Goal: Transaction & Acquisition: Purchase product/service

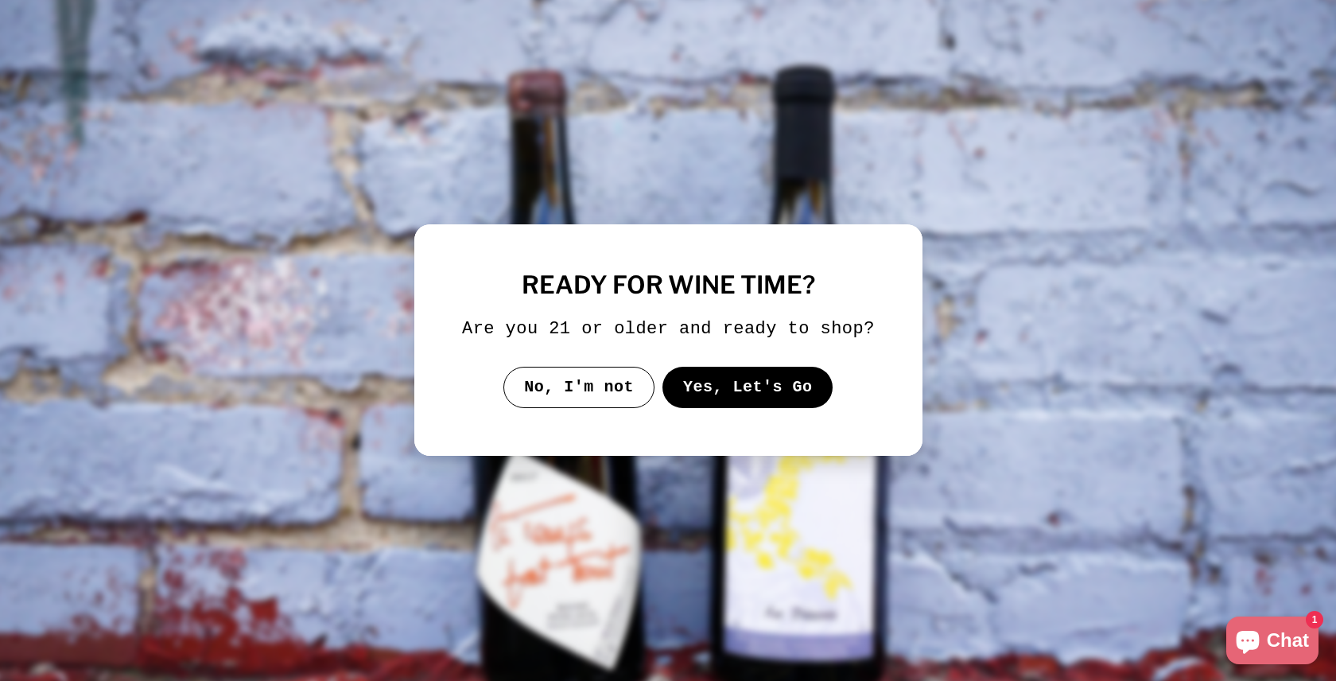
select select "*********"
click at [774, 398] on button "Yes, Let's Go" at bounding box center [747, 387] width 171 height 41
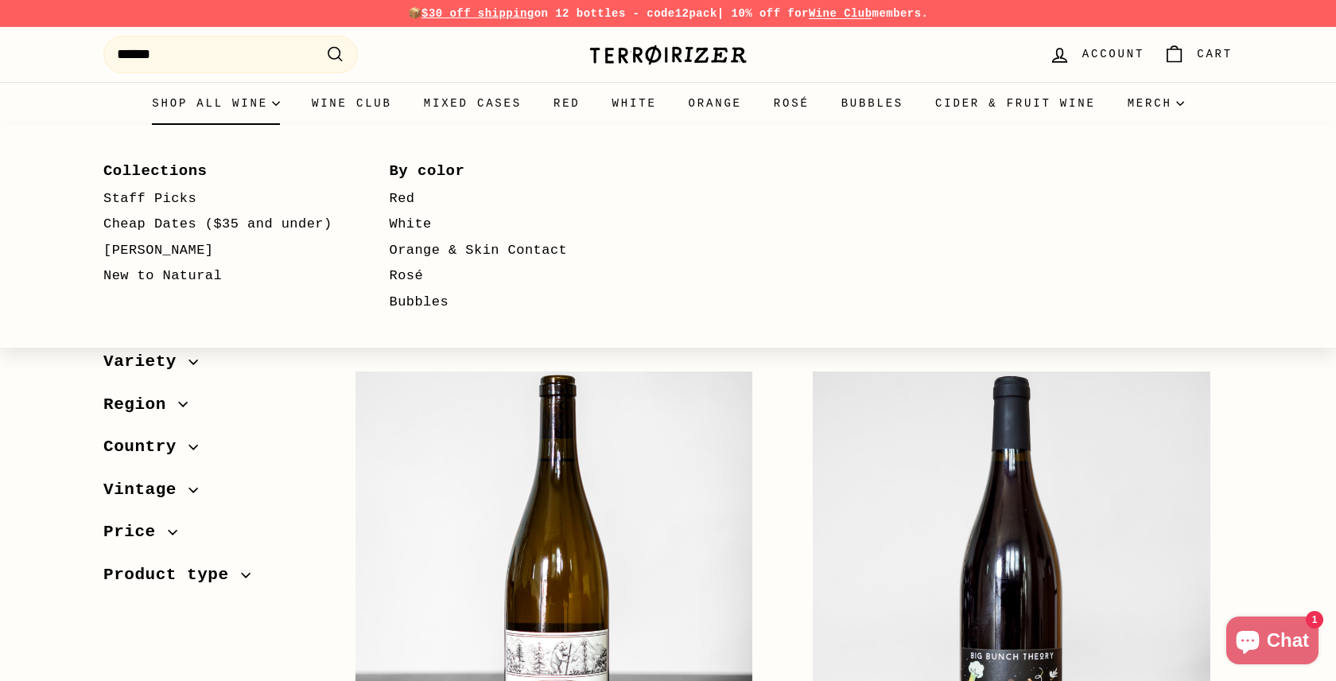
click at [213, 103] on summary "Shop all wine" at bounding box center [216, 103] width 160 height 43
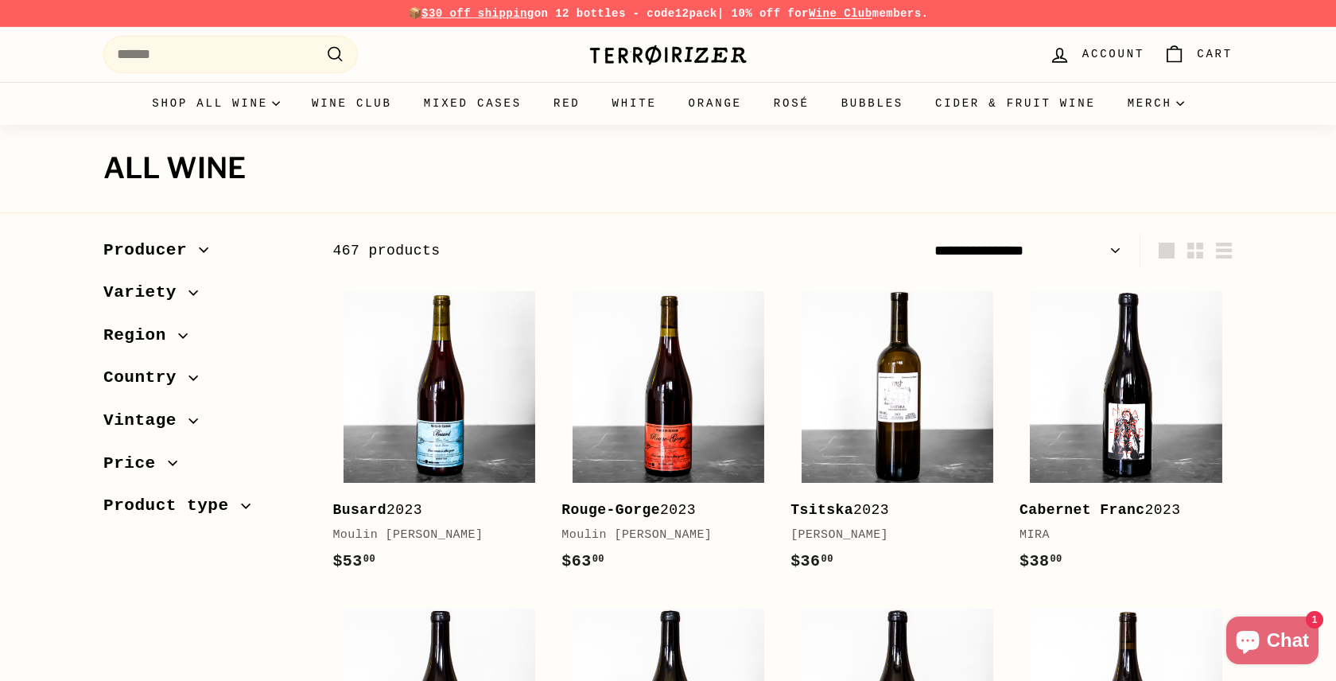
click at [1041, 249] on select "**********" at bounding box center [1028, 251] width 200 height 36
select select "**********"
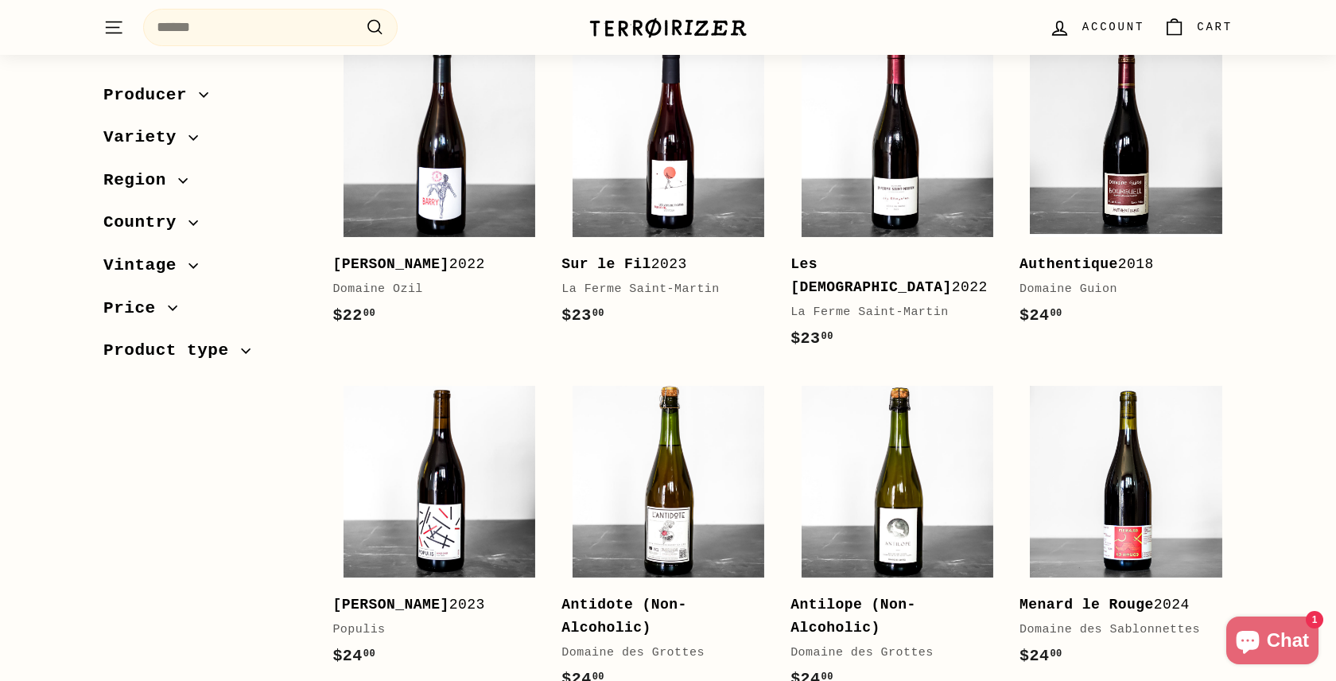
scroll to position [931, 0]
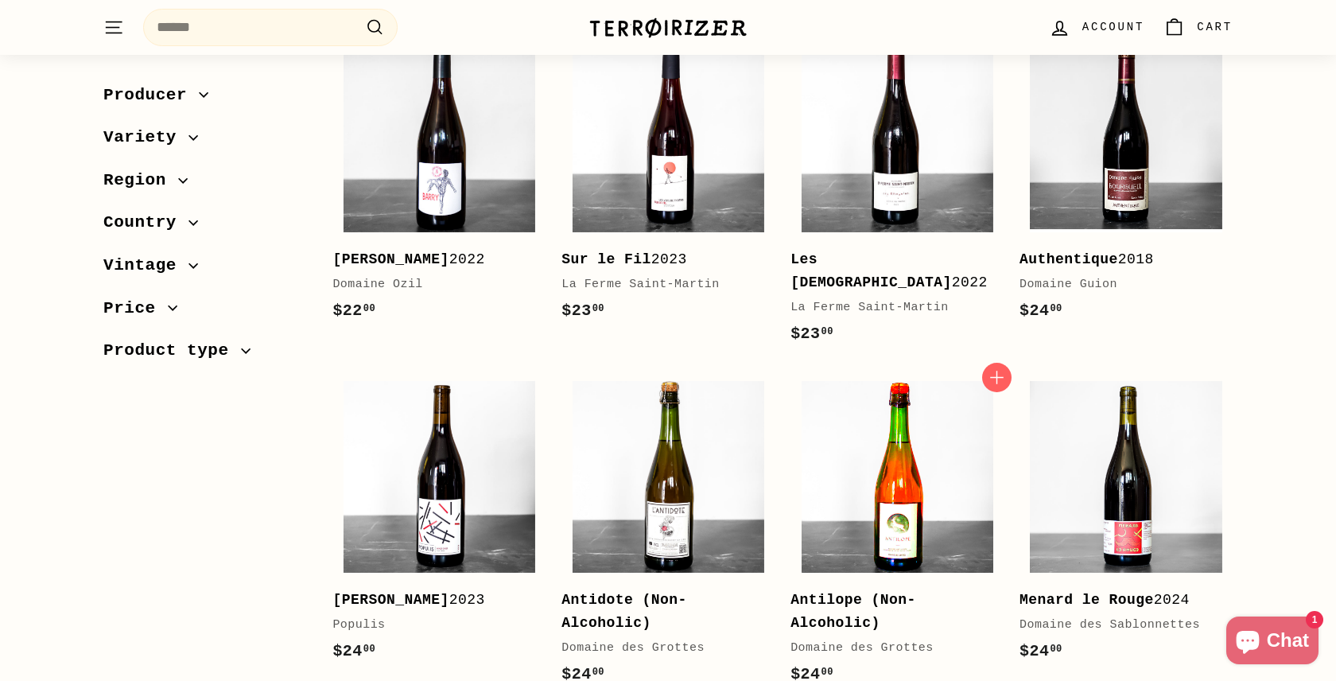
click at [850, 406] on img at bounding box center [898, 477] width 192 height 192
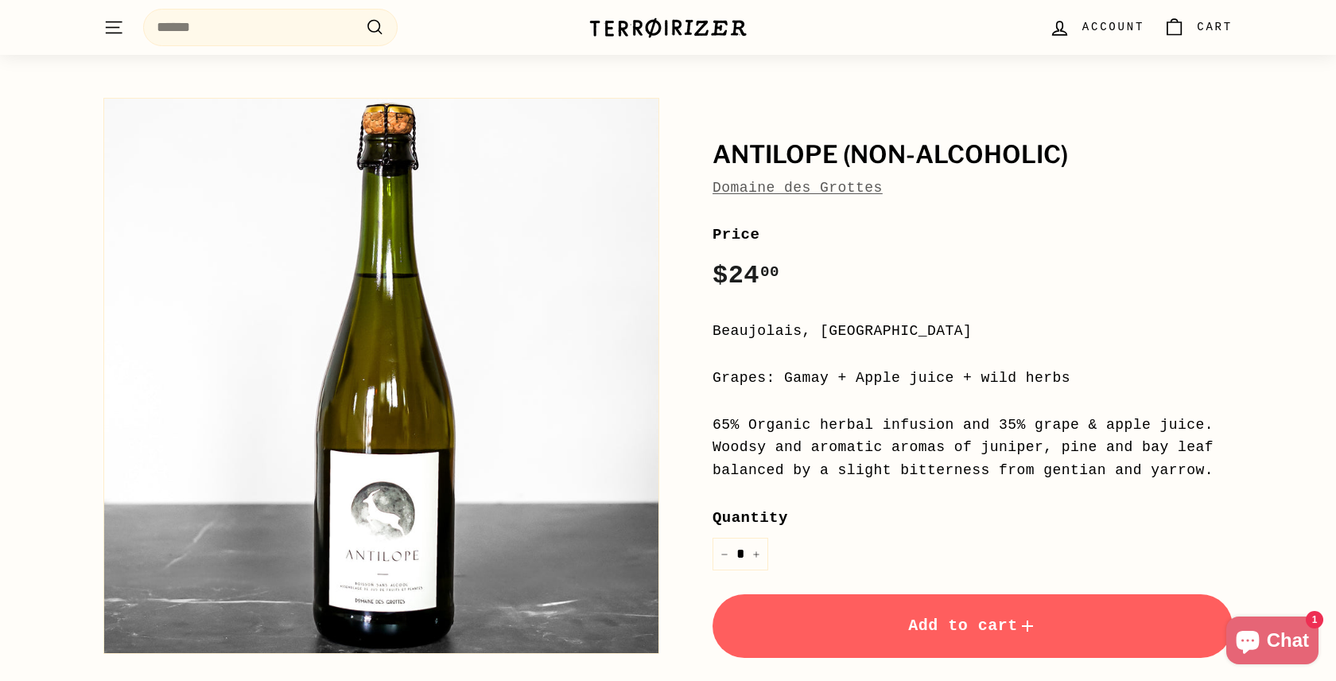
scroll to position [92, 0]
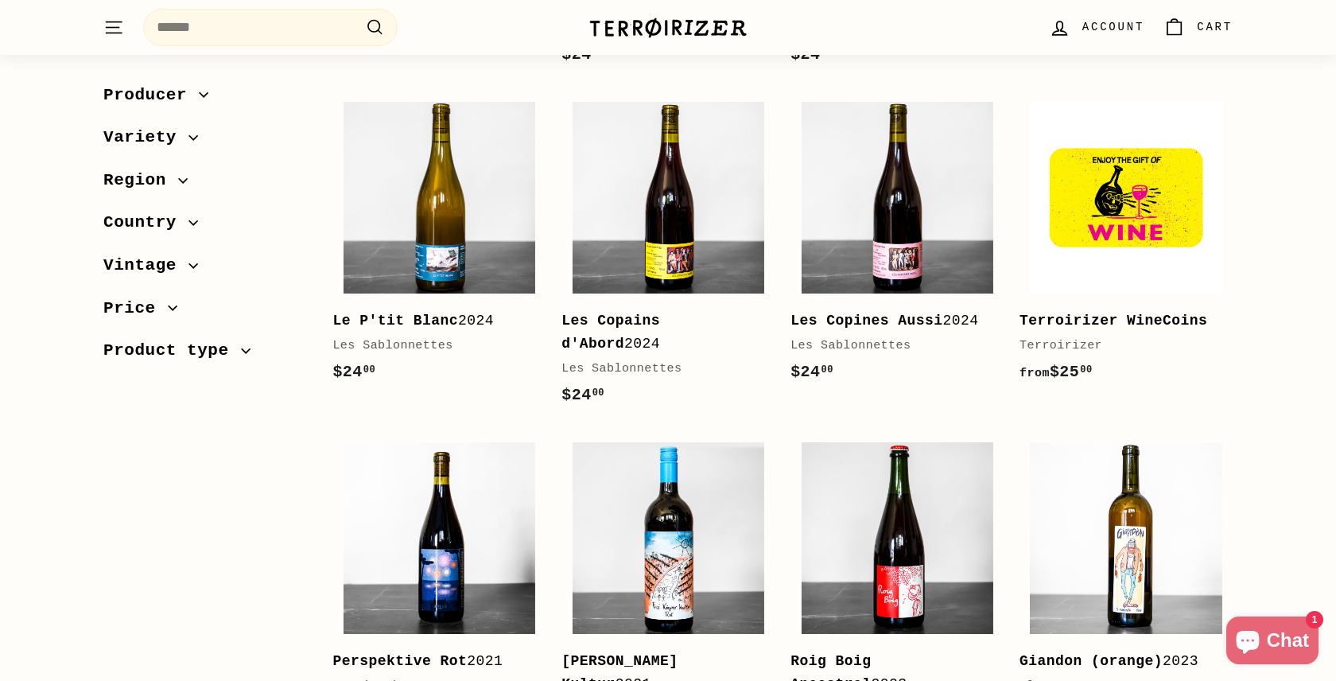
scroll to position [1708, 0]
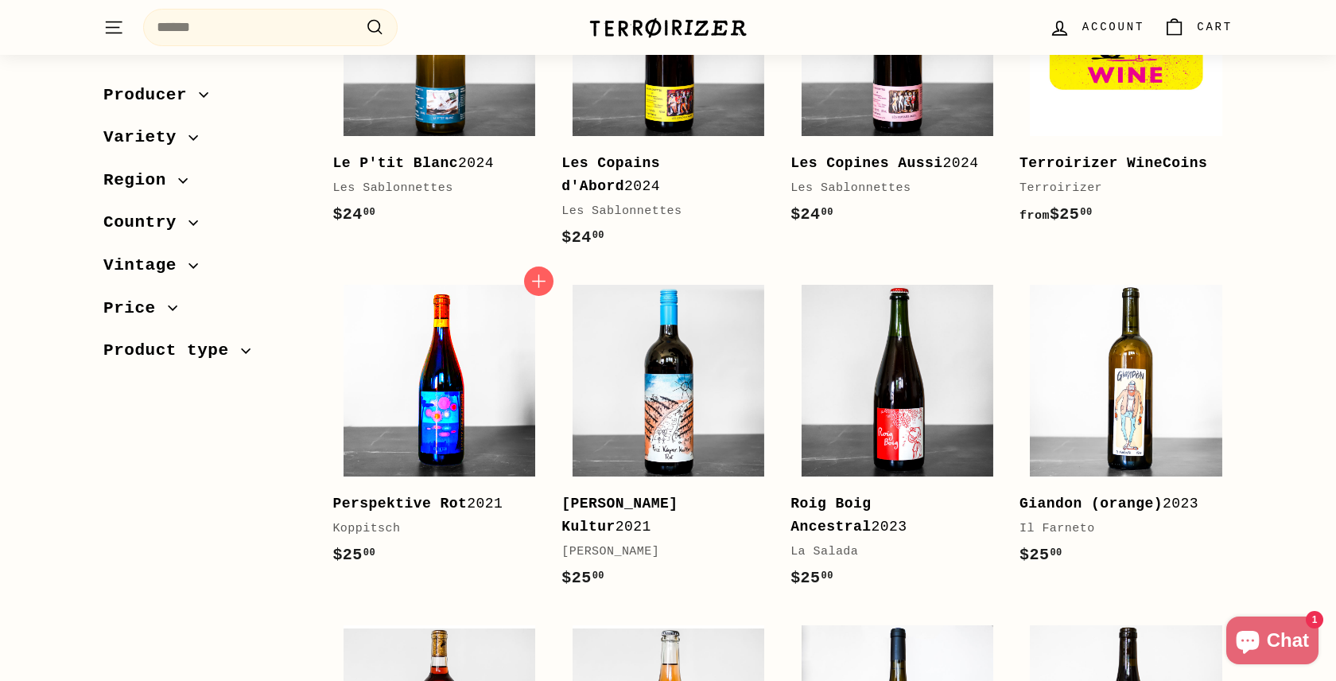
click at [468, 368] on img at bounding box center [440, 381] width 192 height 192
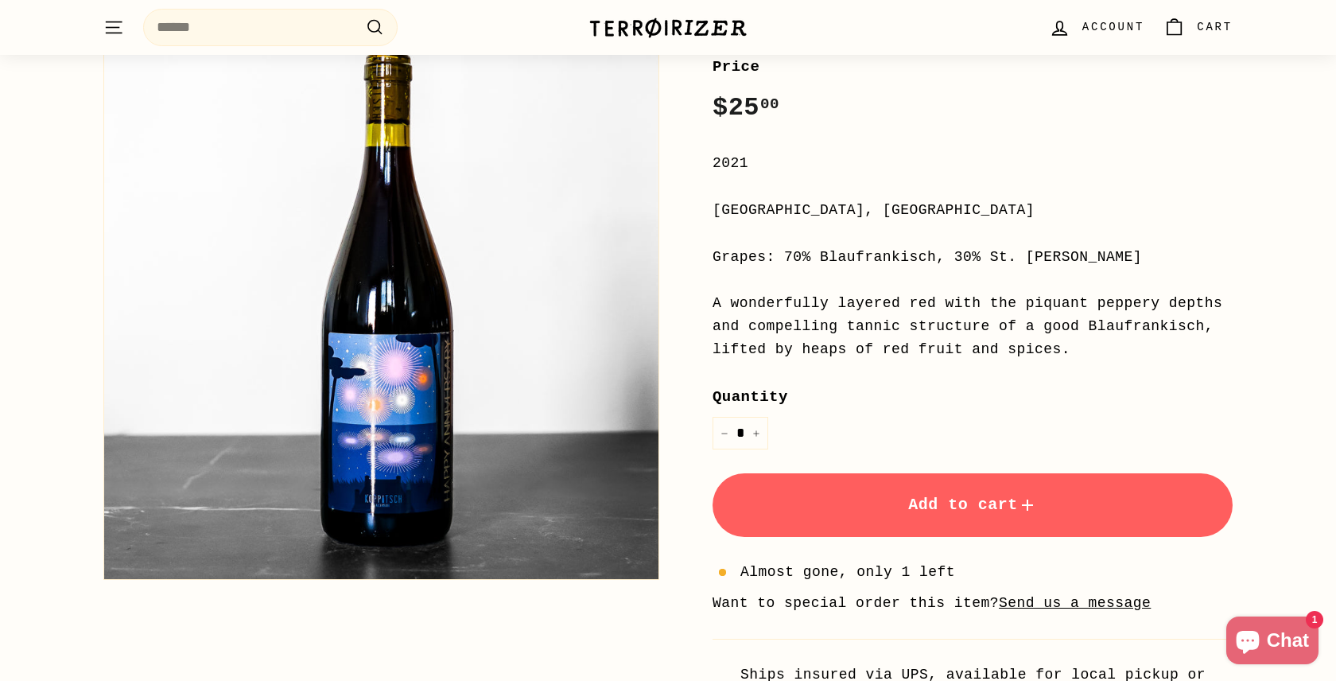
scroll to position [235, 0]
click at [837, 490] on button "Add to cart" at bounding box center [973, 504] width 520 height 64
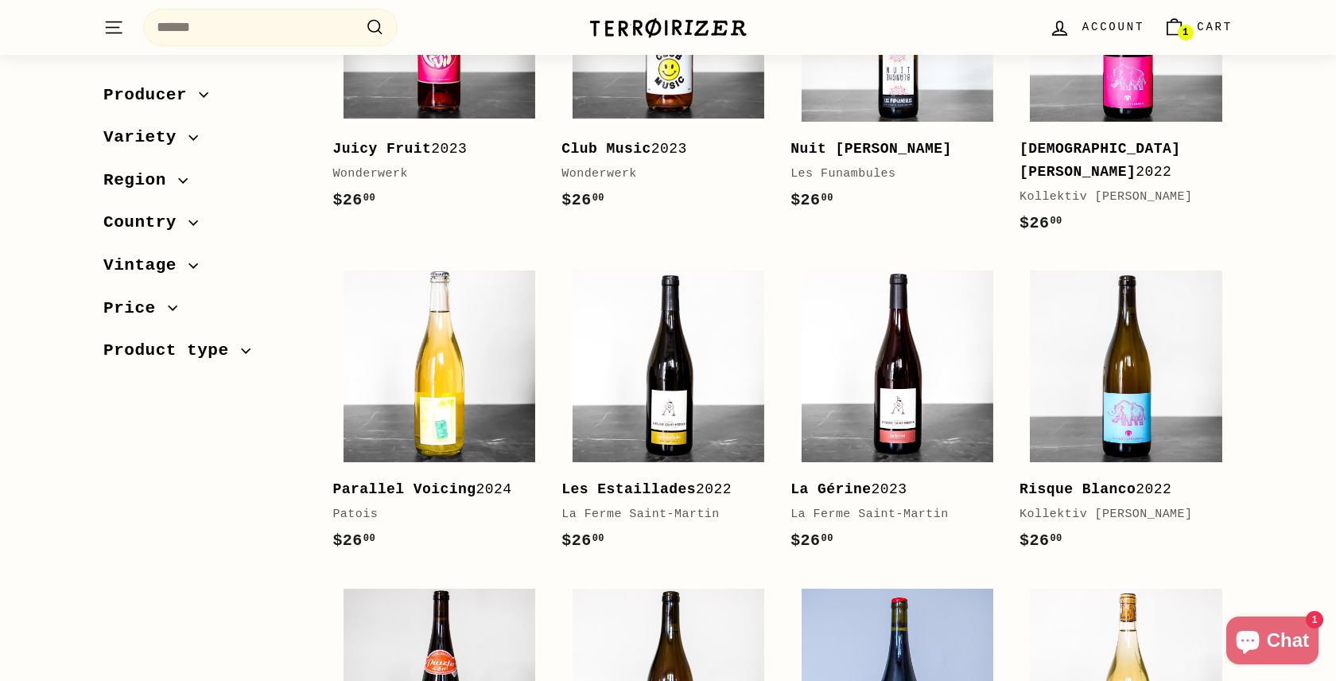
scroll to position [2406, 0]
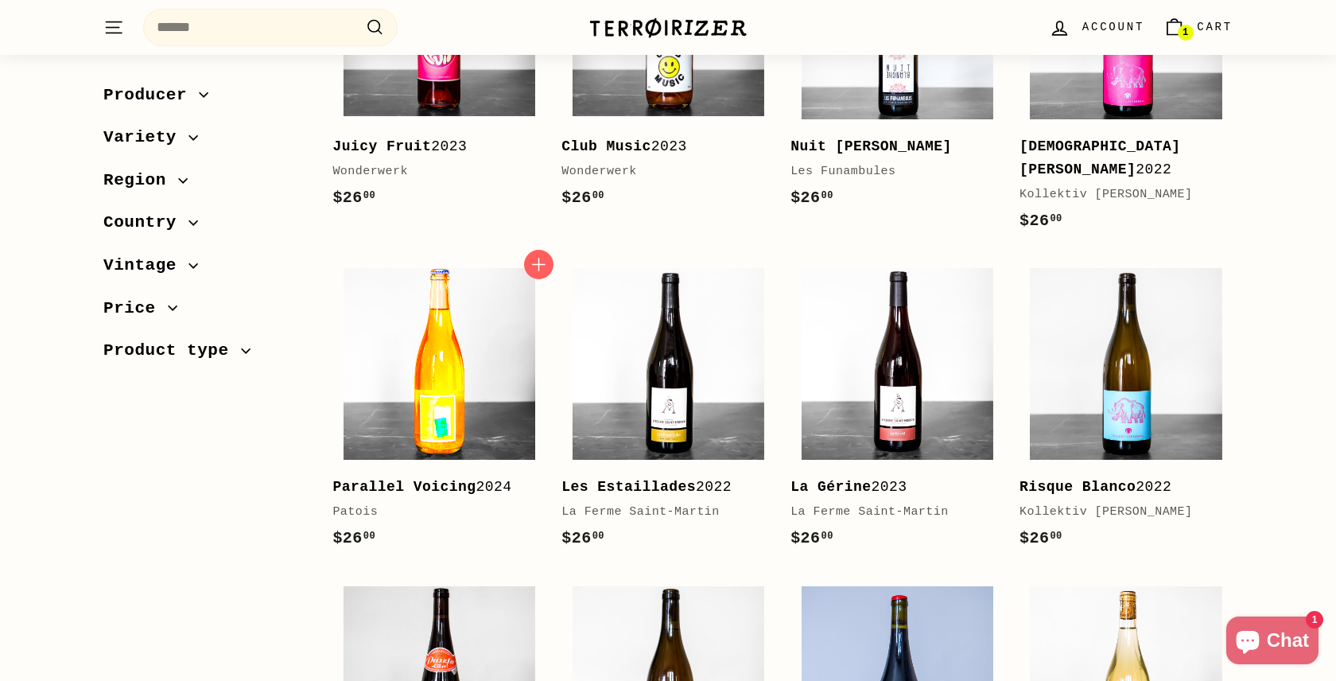
click at [488, 268] on img at bounding box center [440, 364] width 192 height 192
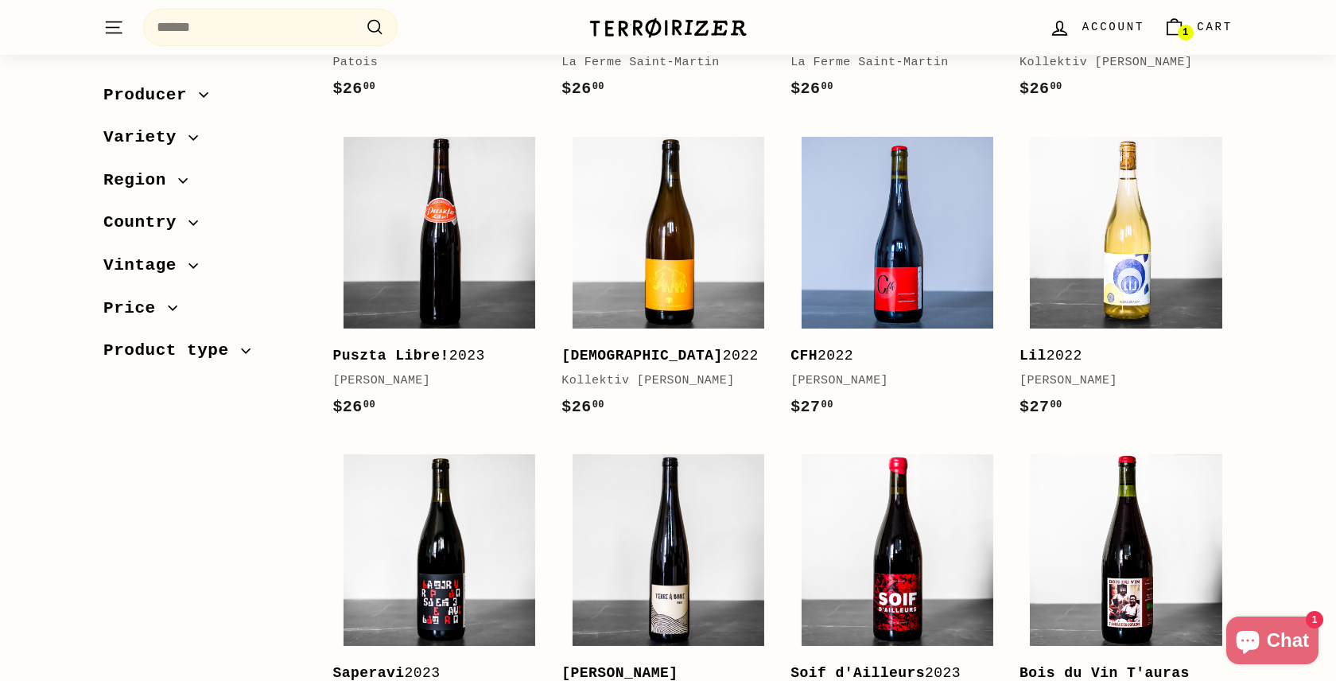
scroll to position [2857, 0]
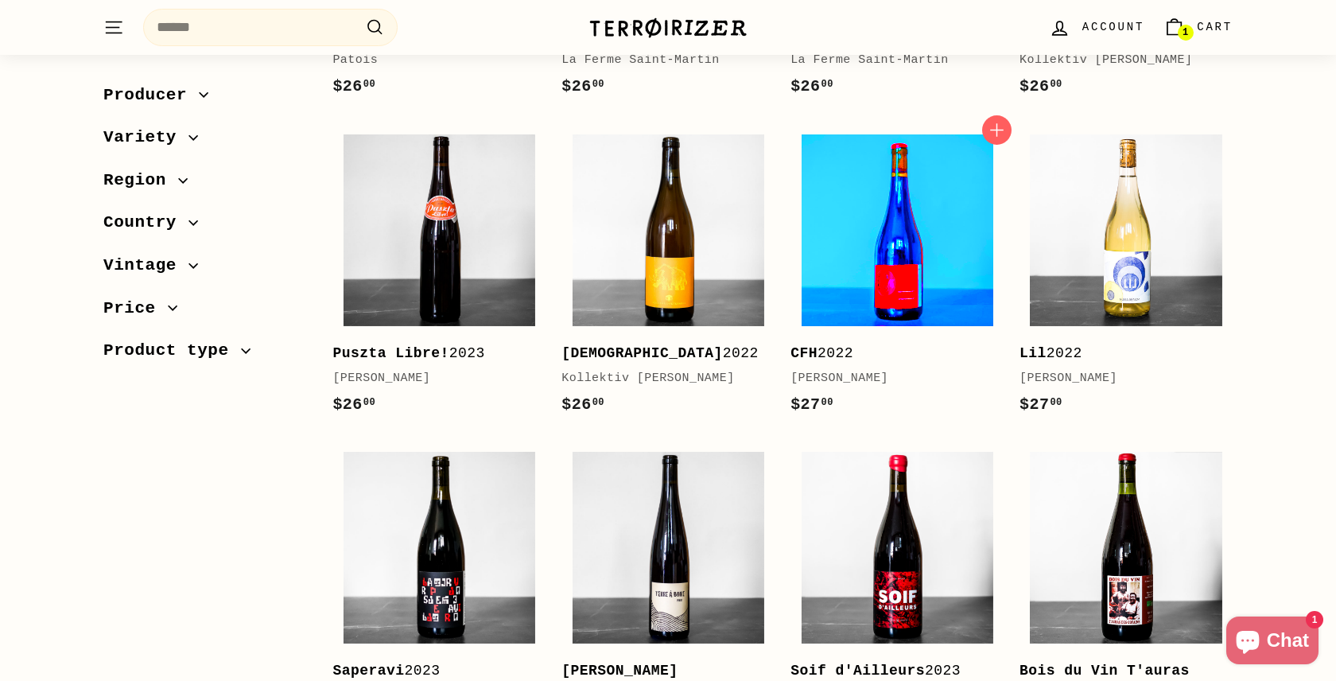
click at [851, 263] on img at bounding box center [898, 230] width 192 height 192
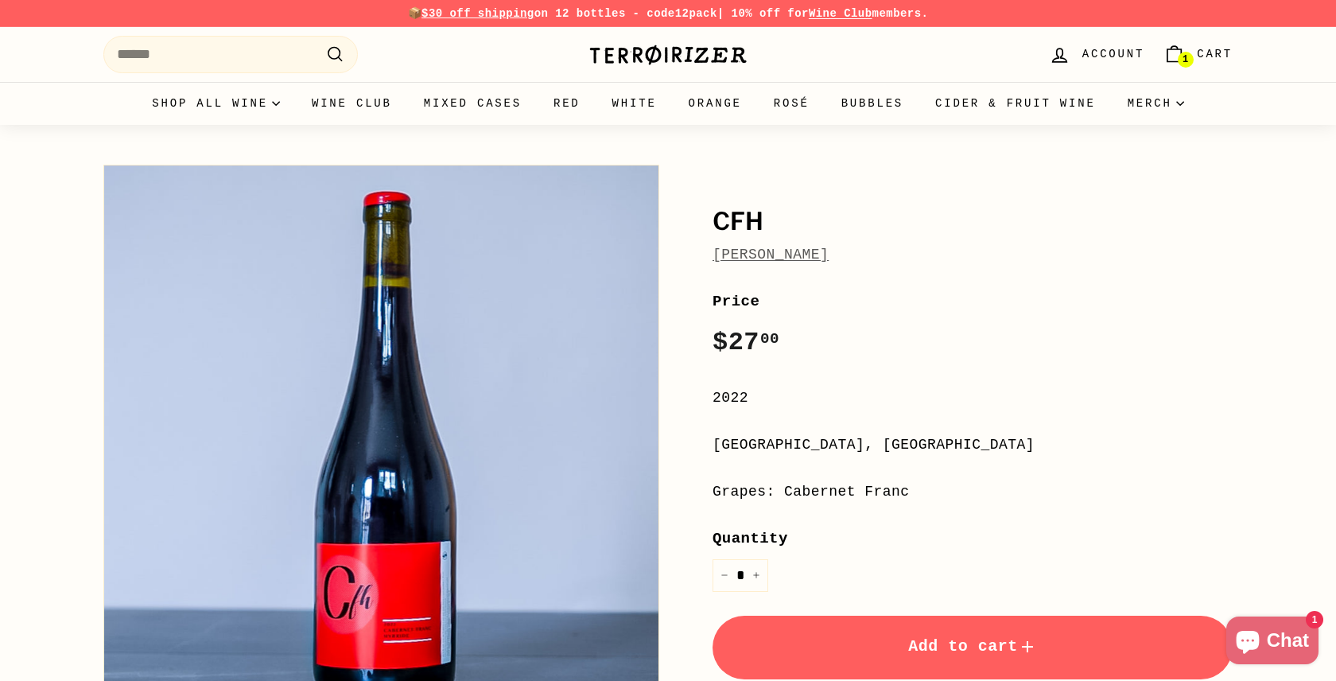
click at [771, 264] on span "[PERSON_NAME]" at bounding box center [771, 254] width 116 height 23
click at [771, 251] on link "Audrey Pilorget" at bounding box center [771, 255] width 116 height 16
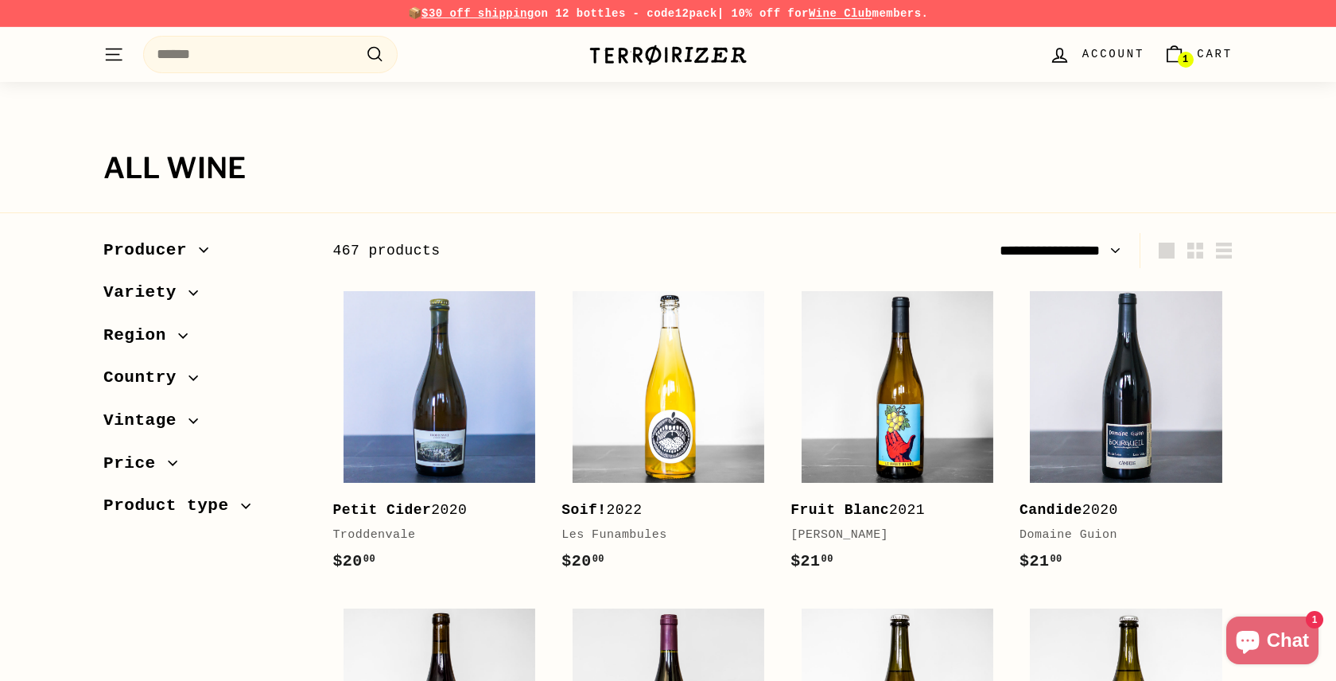
scroll to position [2857, 0]
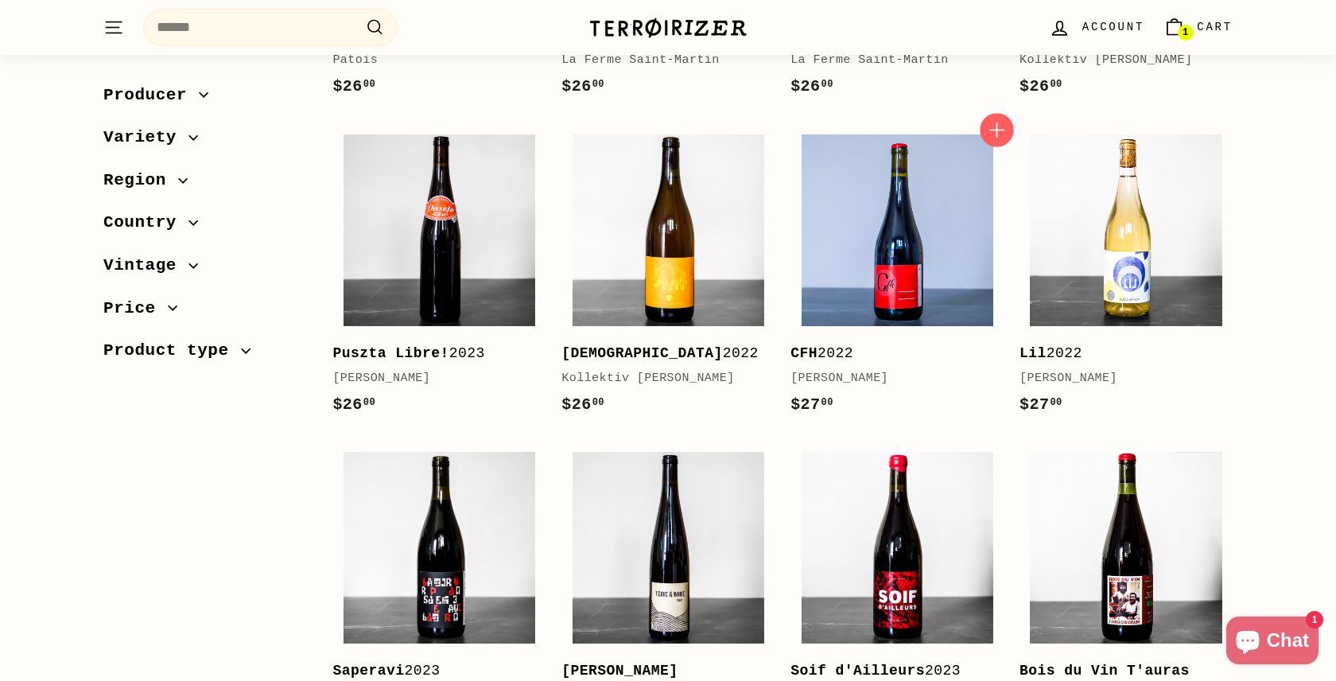
click at [999, 120] on icon "button" at bounding box center [996, 130] width 21 height 21
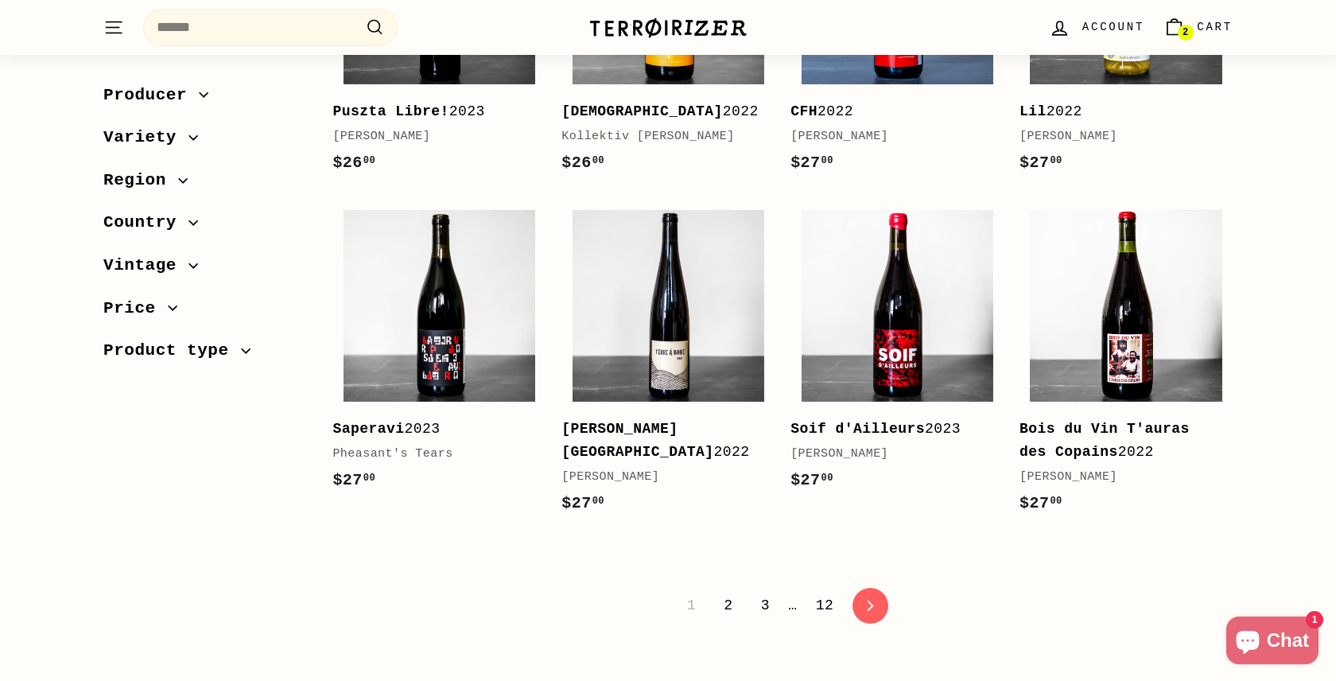
scroll to position [3105, 0]
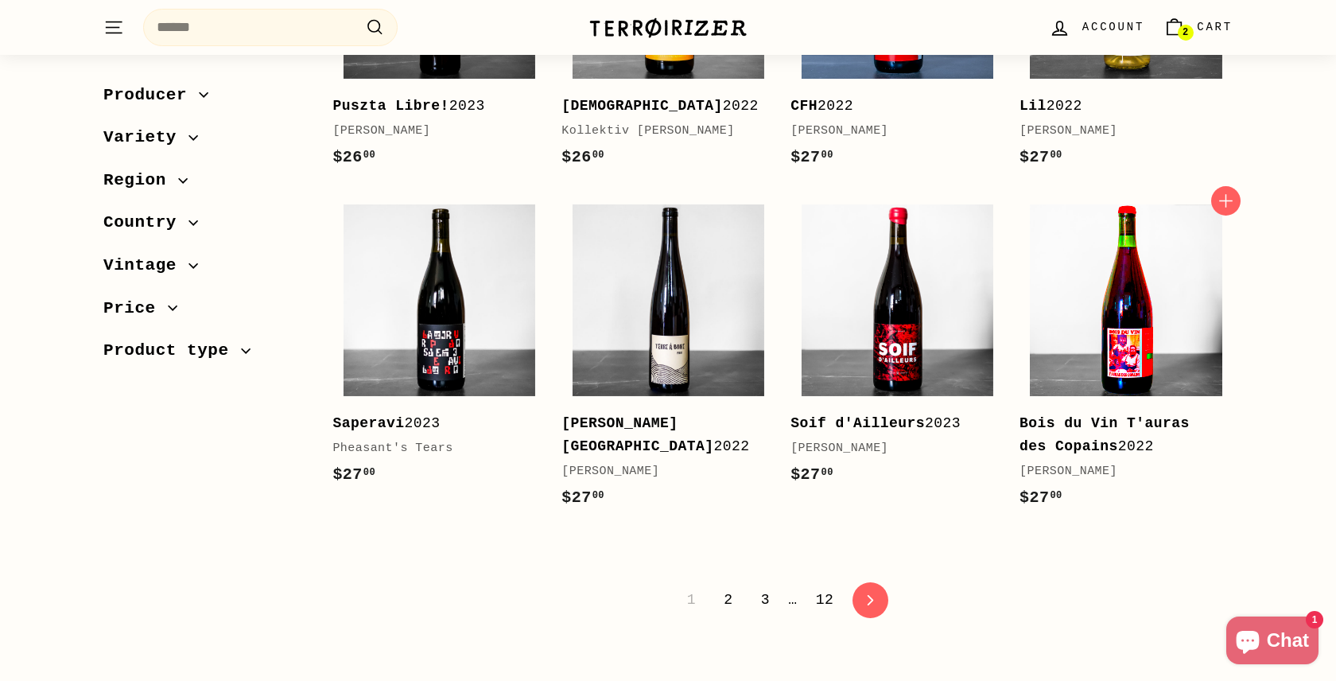
click at [1090, 282] on img at bounding box center [1126, 300] width 192 height 192
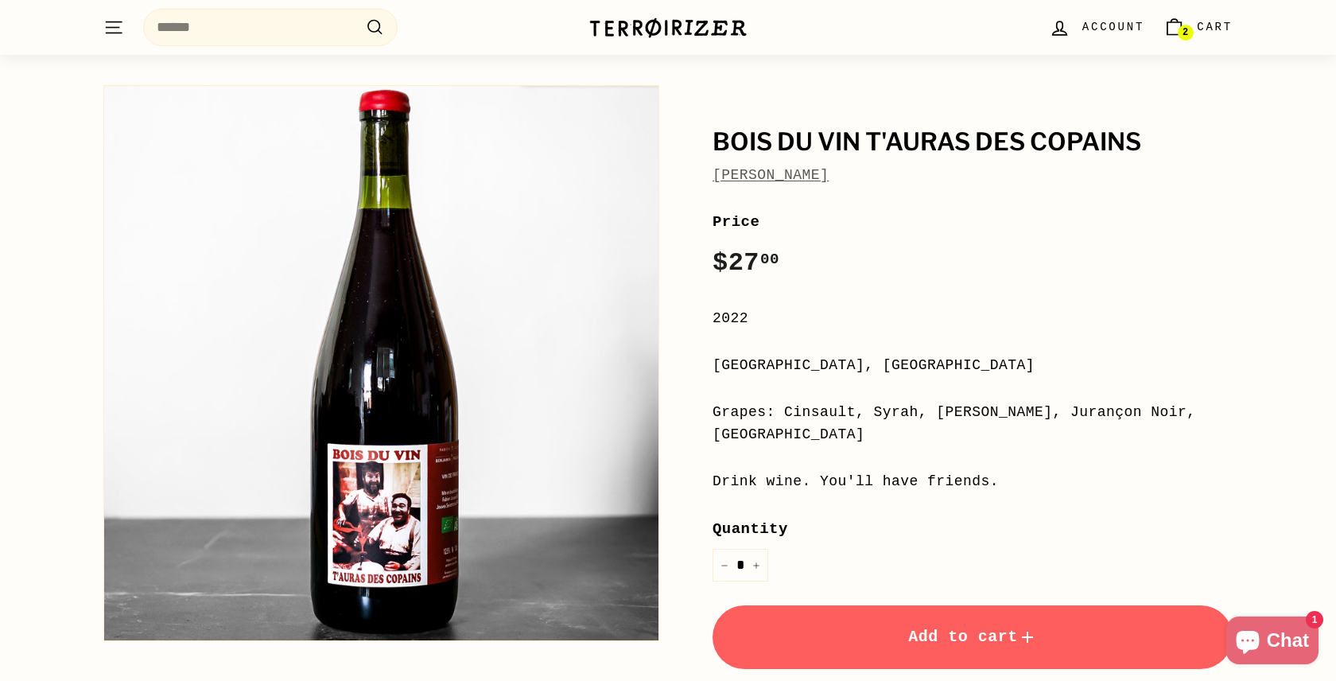
scroll to position [85, 0]
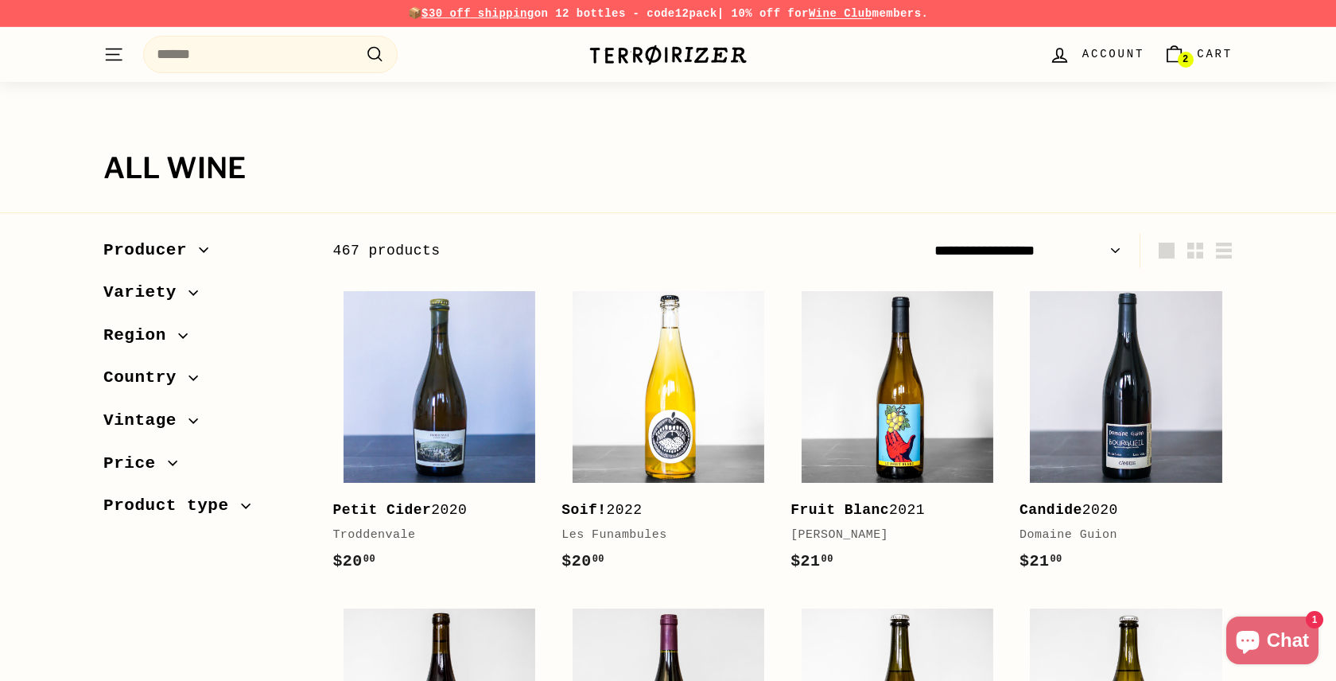
scroll to position [3105, 0]
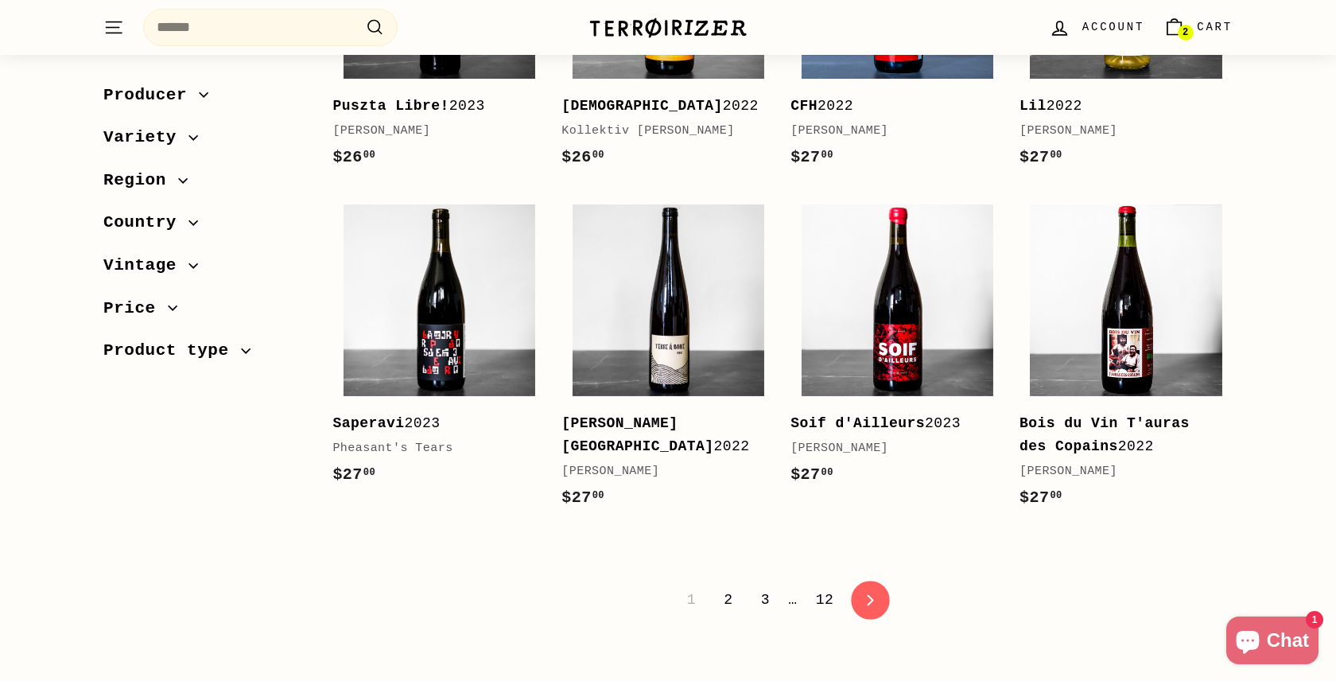
click at [874, 594] on icon "icon-chevron" at bounding box center [869, 599] width 11 height 11
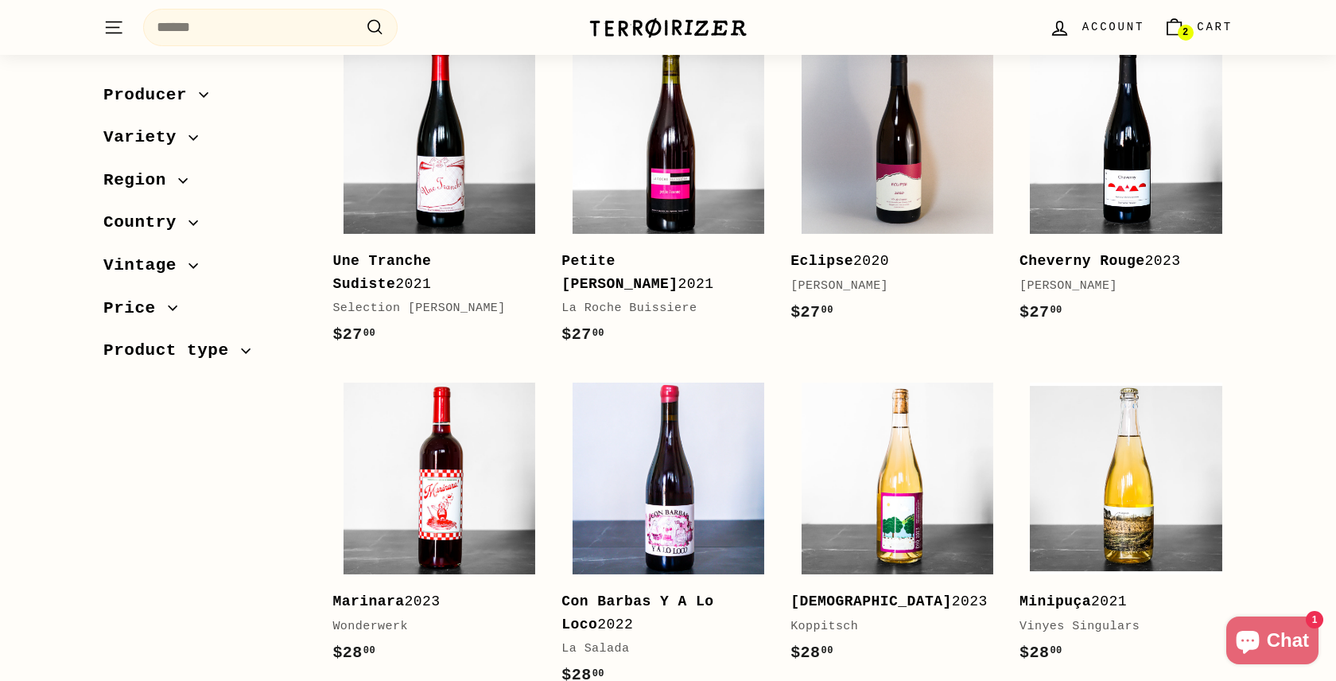
scroll to position [168, 0]
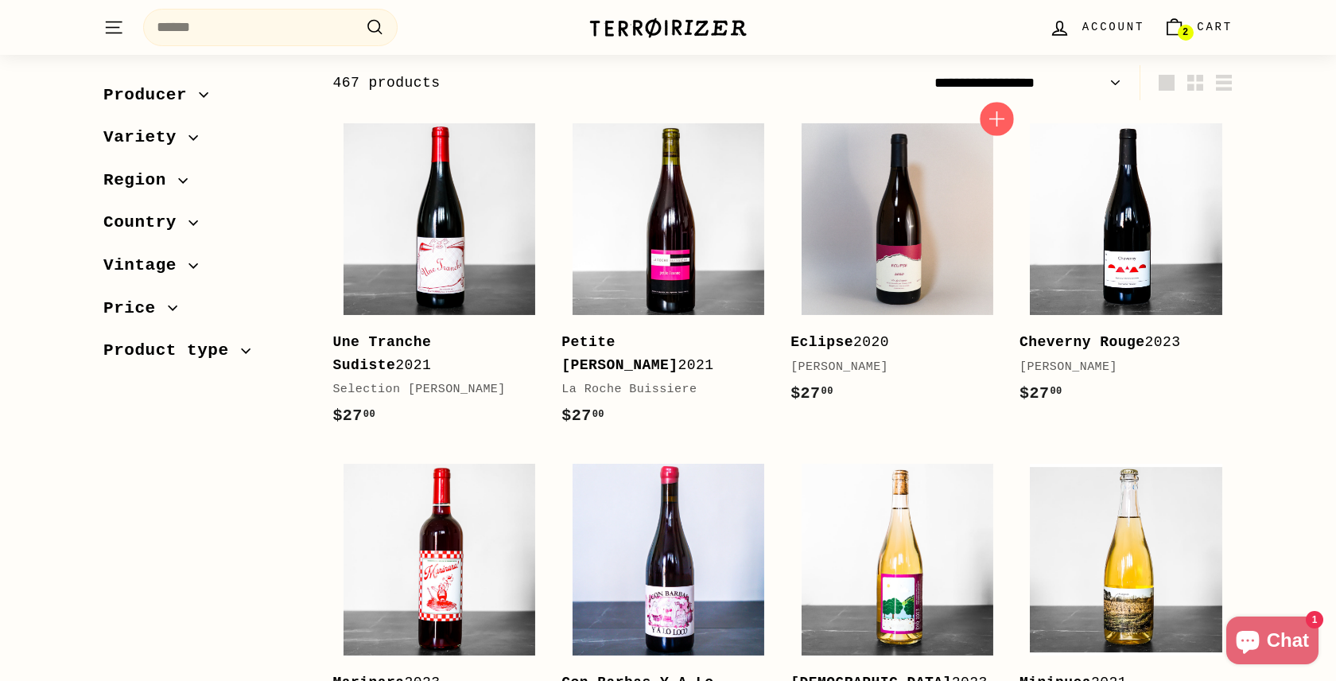
click at [993, 119] on icon "button" at bounding box center [996, 118] width 15 height 15
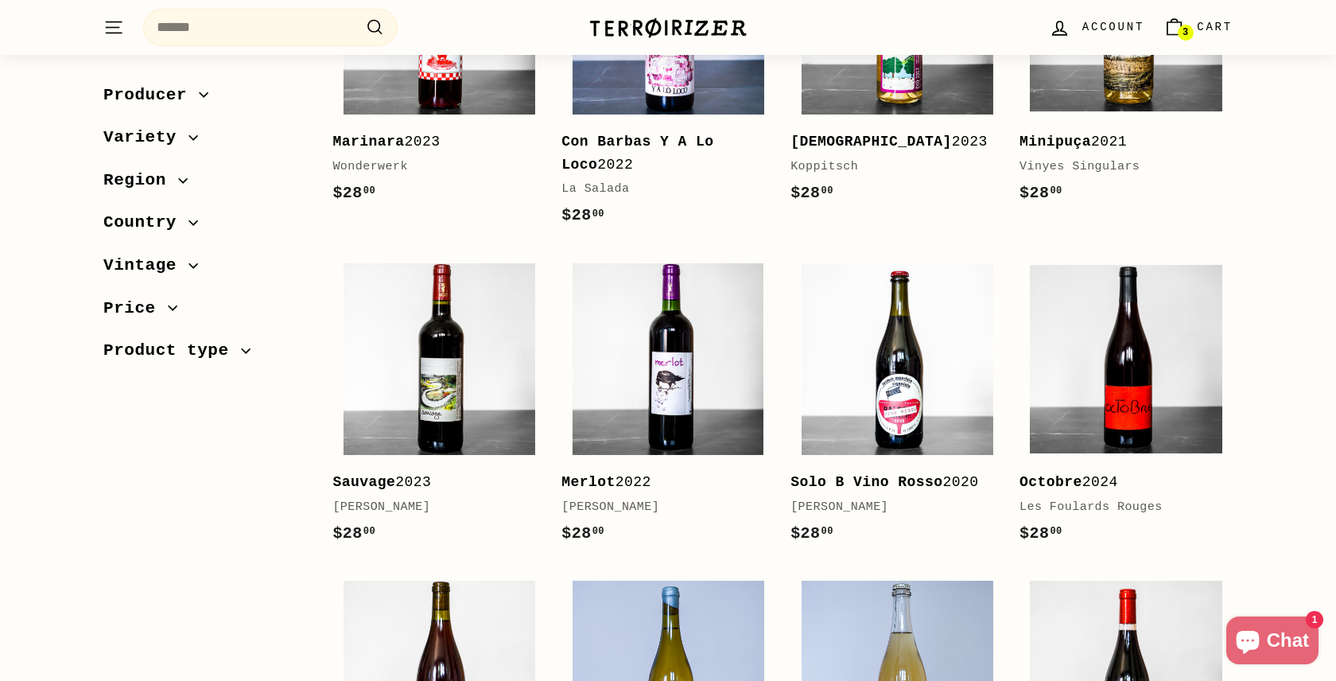
scroll to position [712, 0]
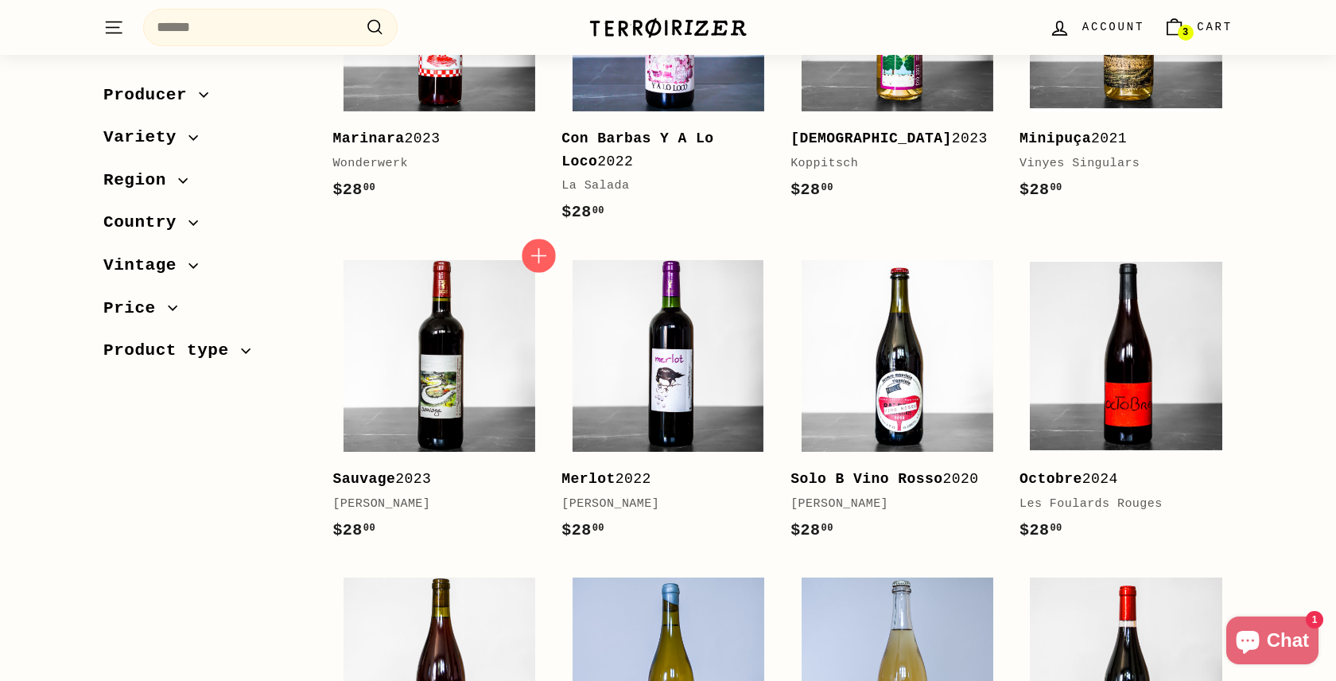
click at [536, 251] on icon "button" at bounding box center [539, 256] width 21 height 21
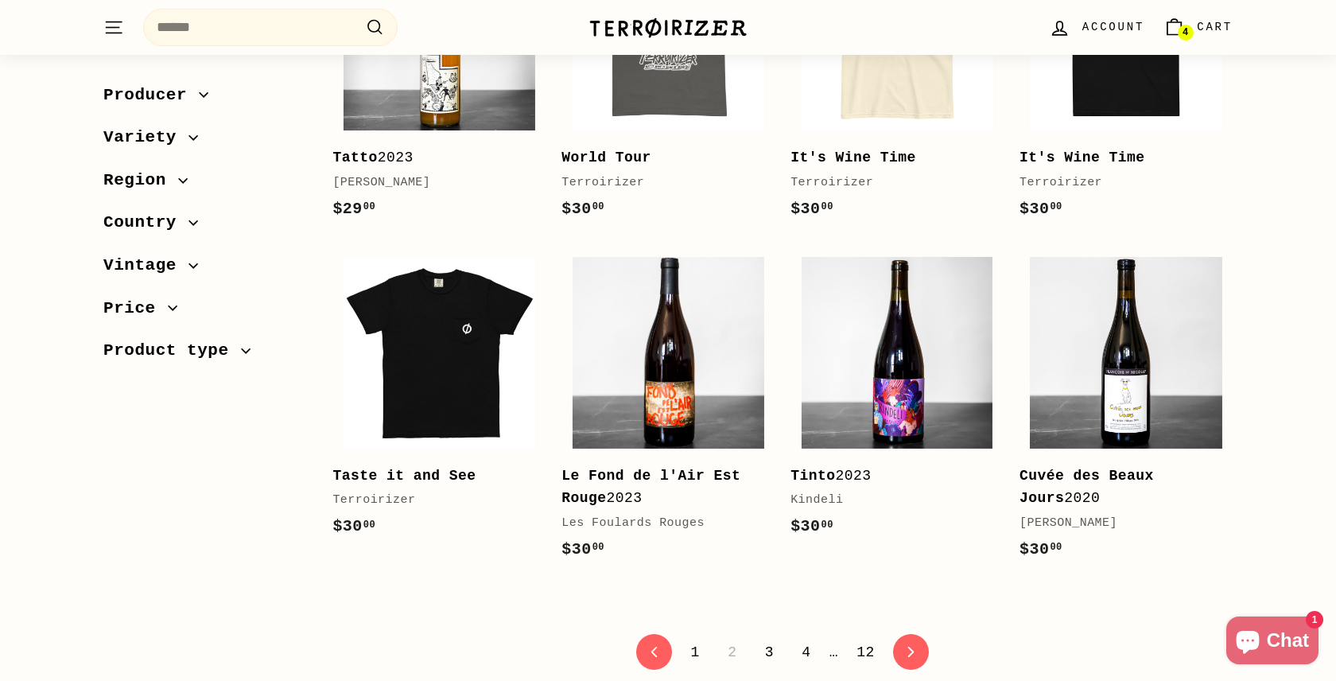
scroll to position [2985, 0]
